Goal: Transaction & Acquisition: Purchase product/service

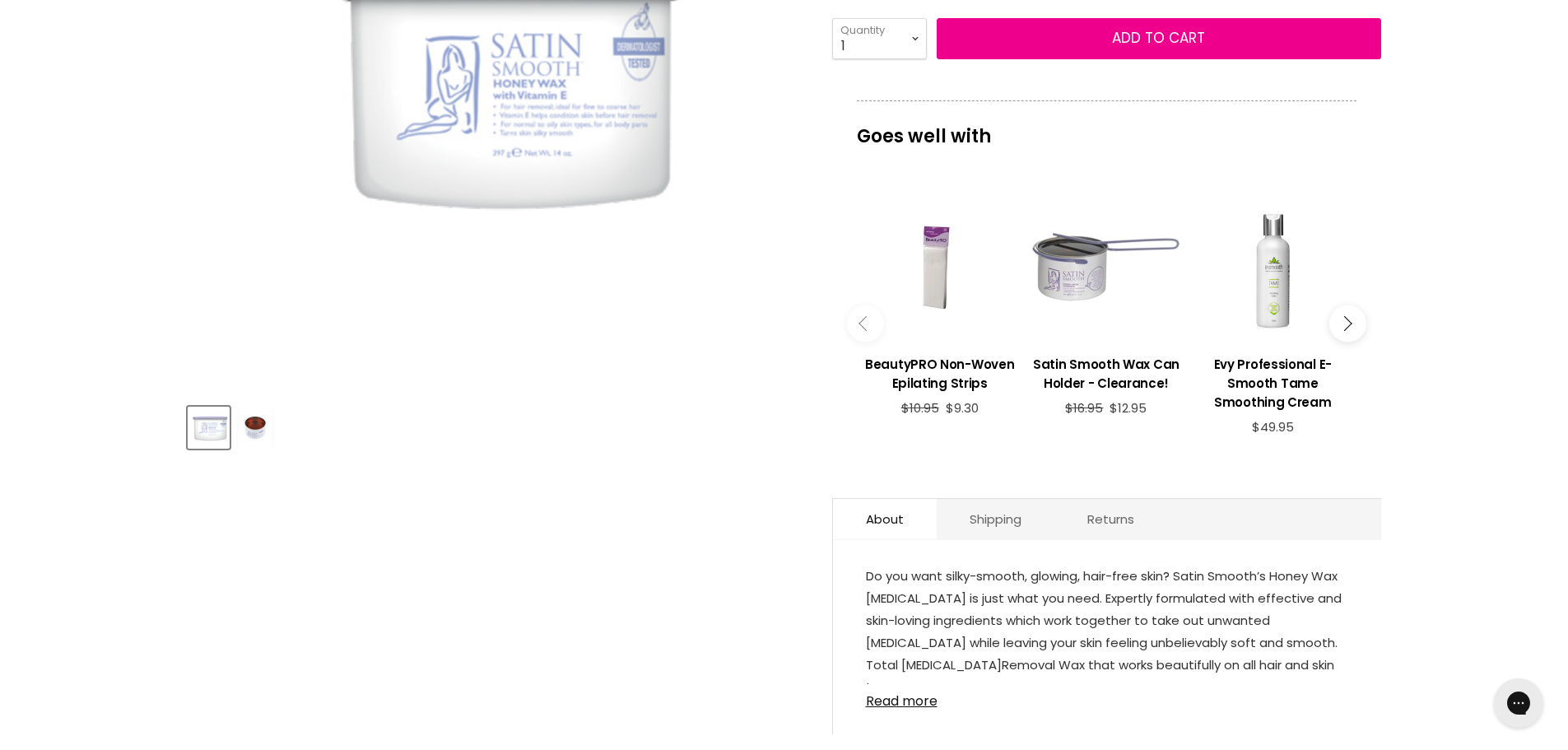
scroll to position [419, 0]
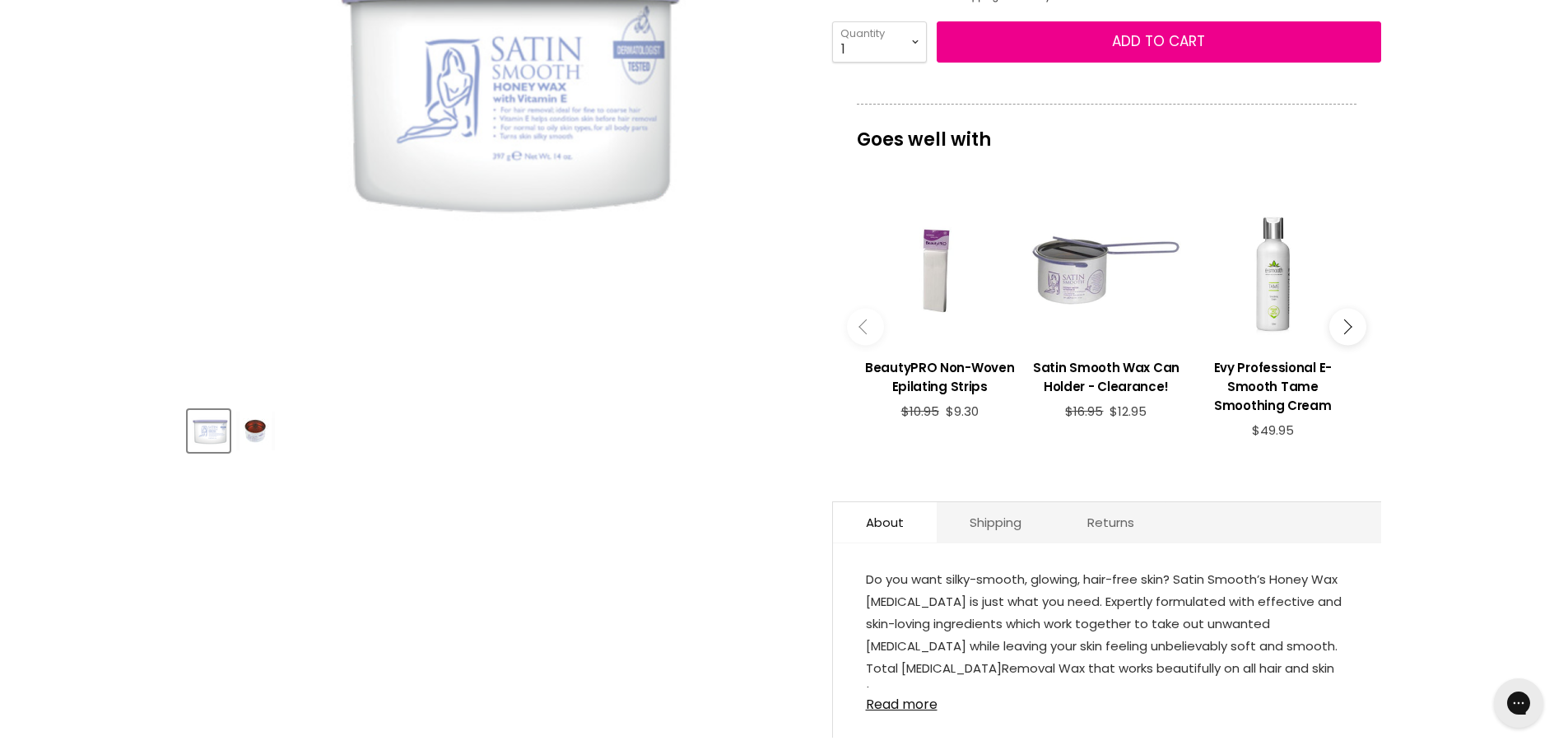
click at [258, 427] on img "Product thumbnails" at bounding box center [255, 431] width 39 height 39
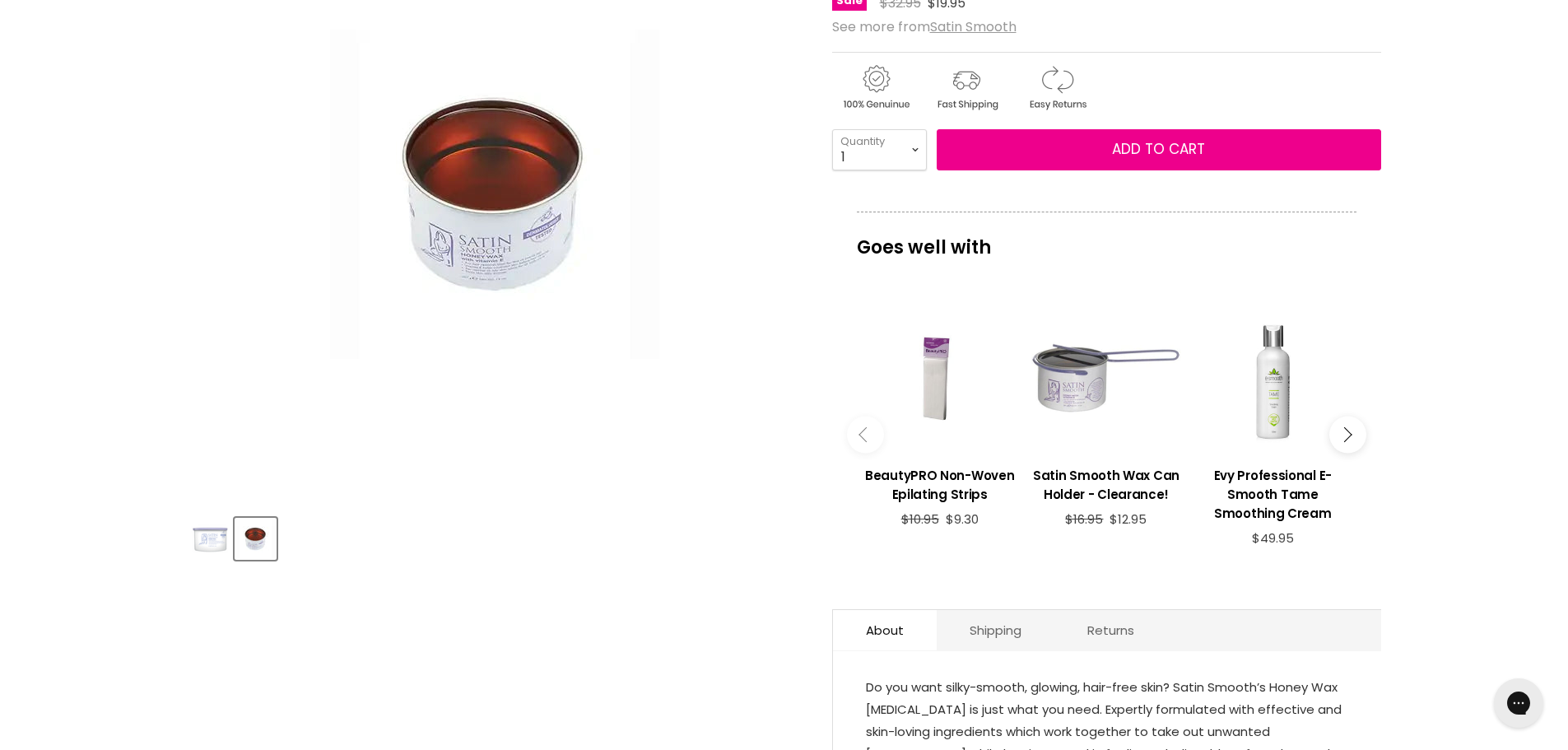
scroll to position [562, 0]
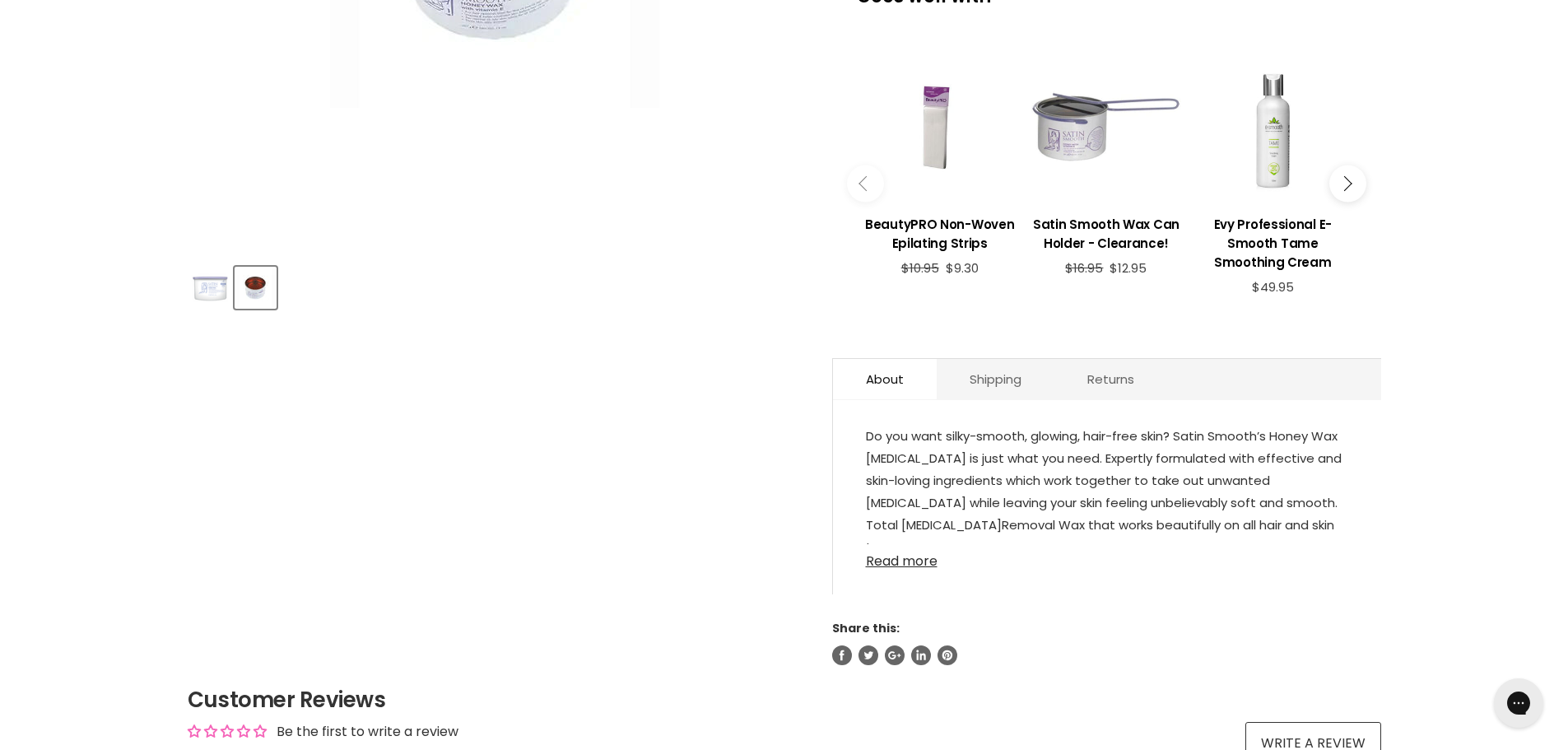
click at [887, 564] on link "Read more" at bounding box center [1107, 557] width 482 height 25
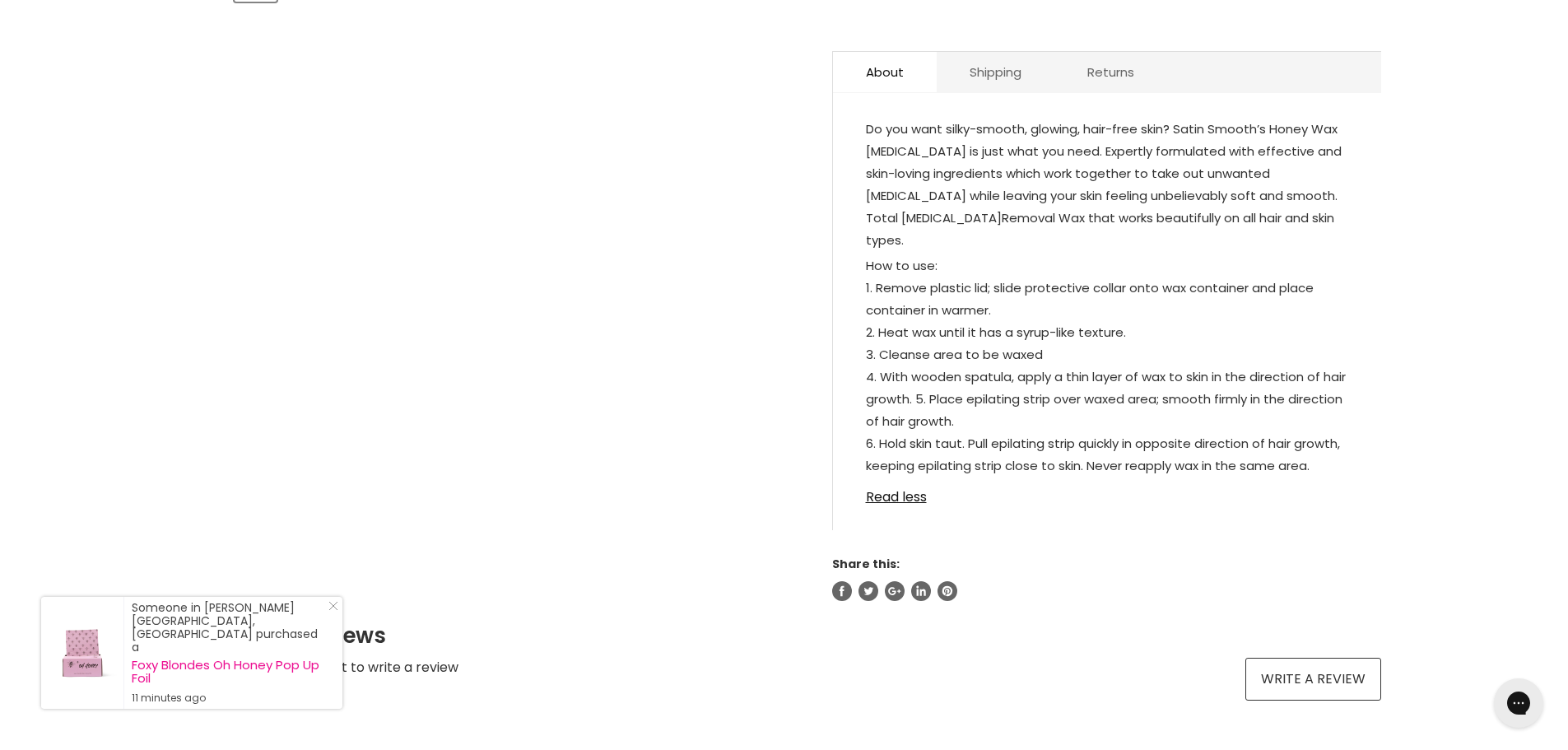
scroll to position [887, 0]
